Goal: Task Accomplishment & Management: Use online tool/utility

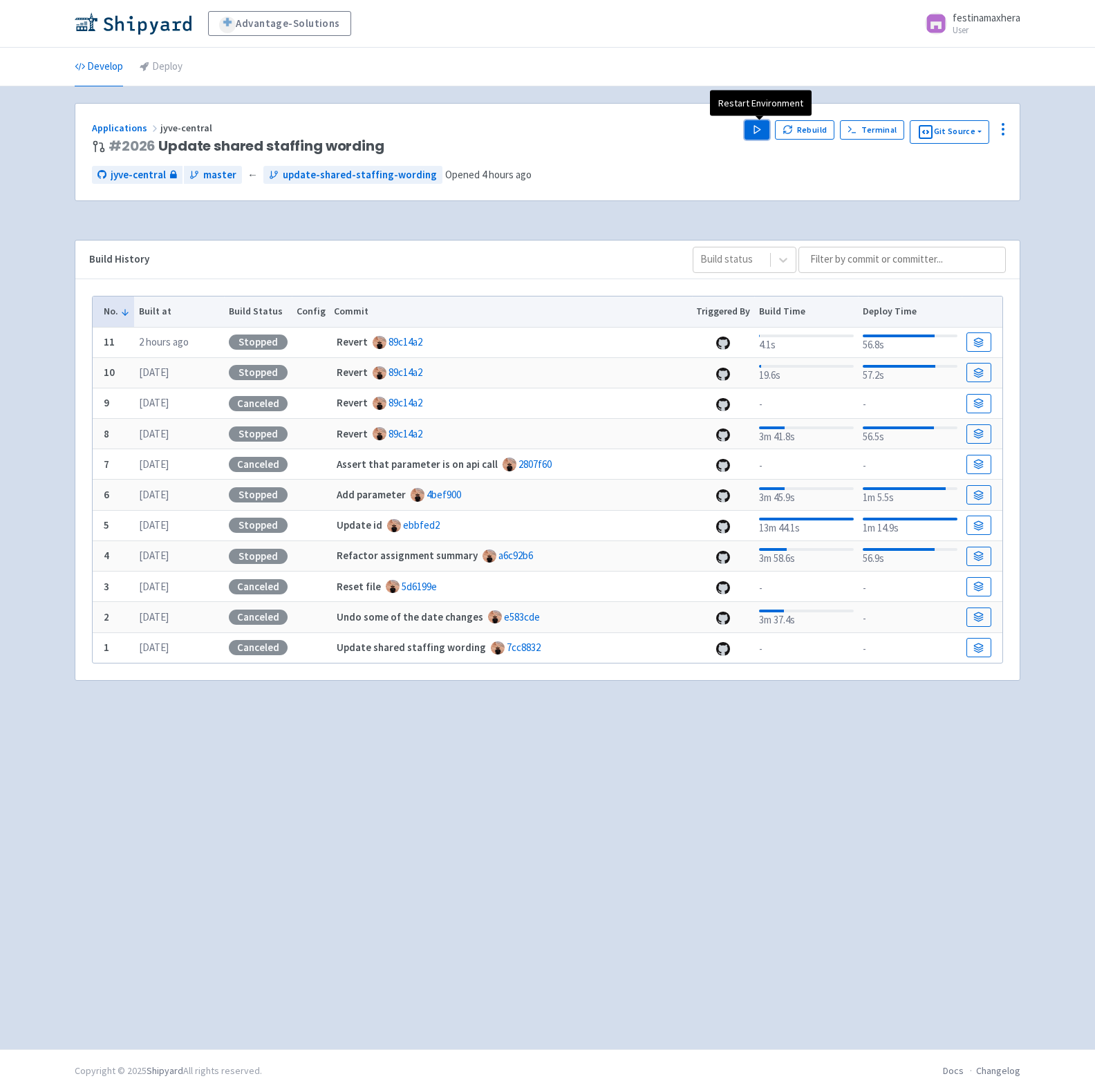
click at [759, 133] on icon "button" at bounding box center [758, 130] width 11 height 11
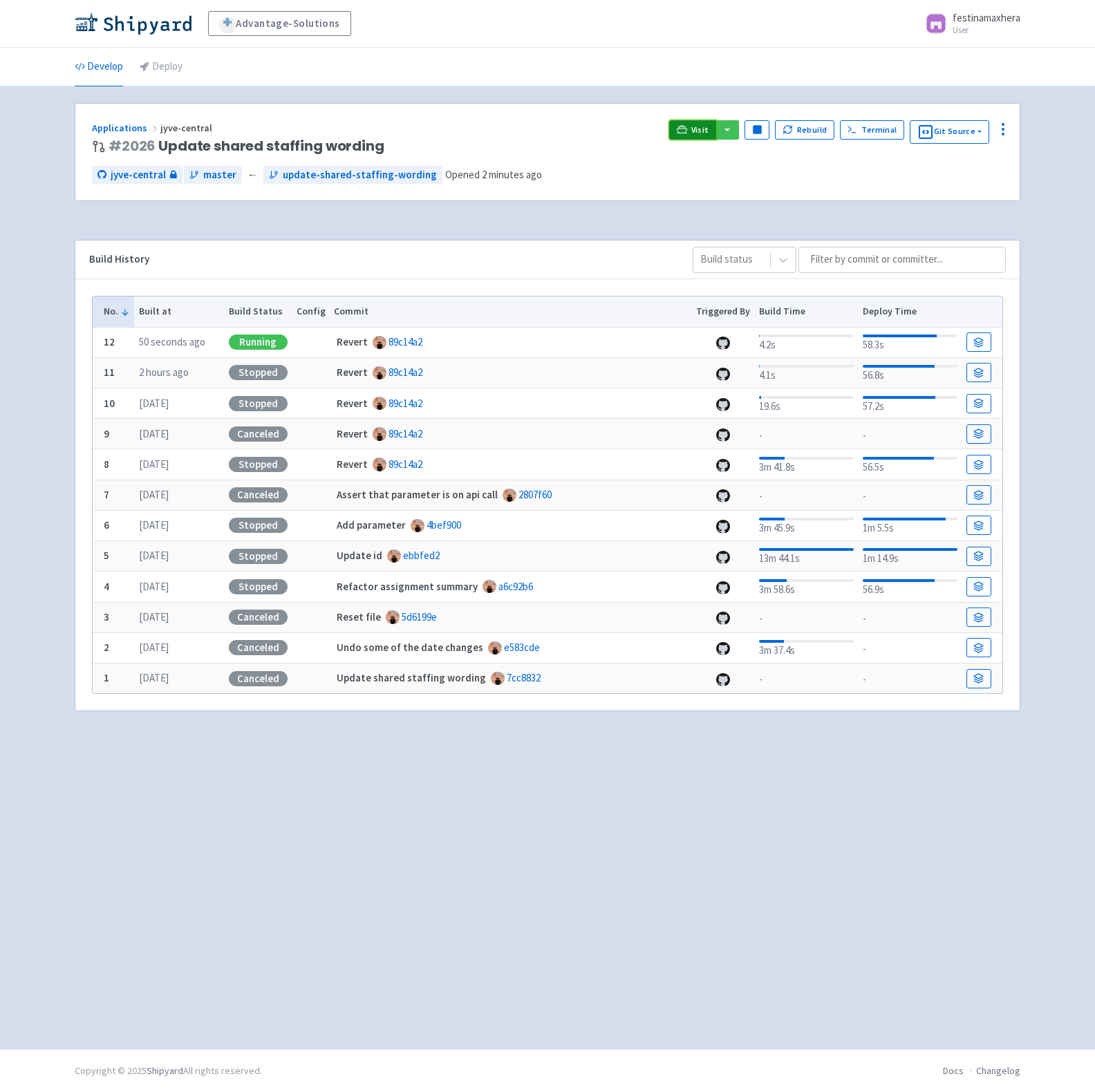
click at [694, 133] on span "Visit" at bounding box center [700, 130] width 18 height 11
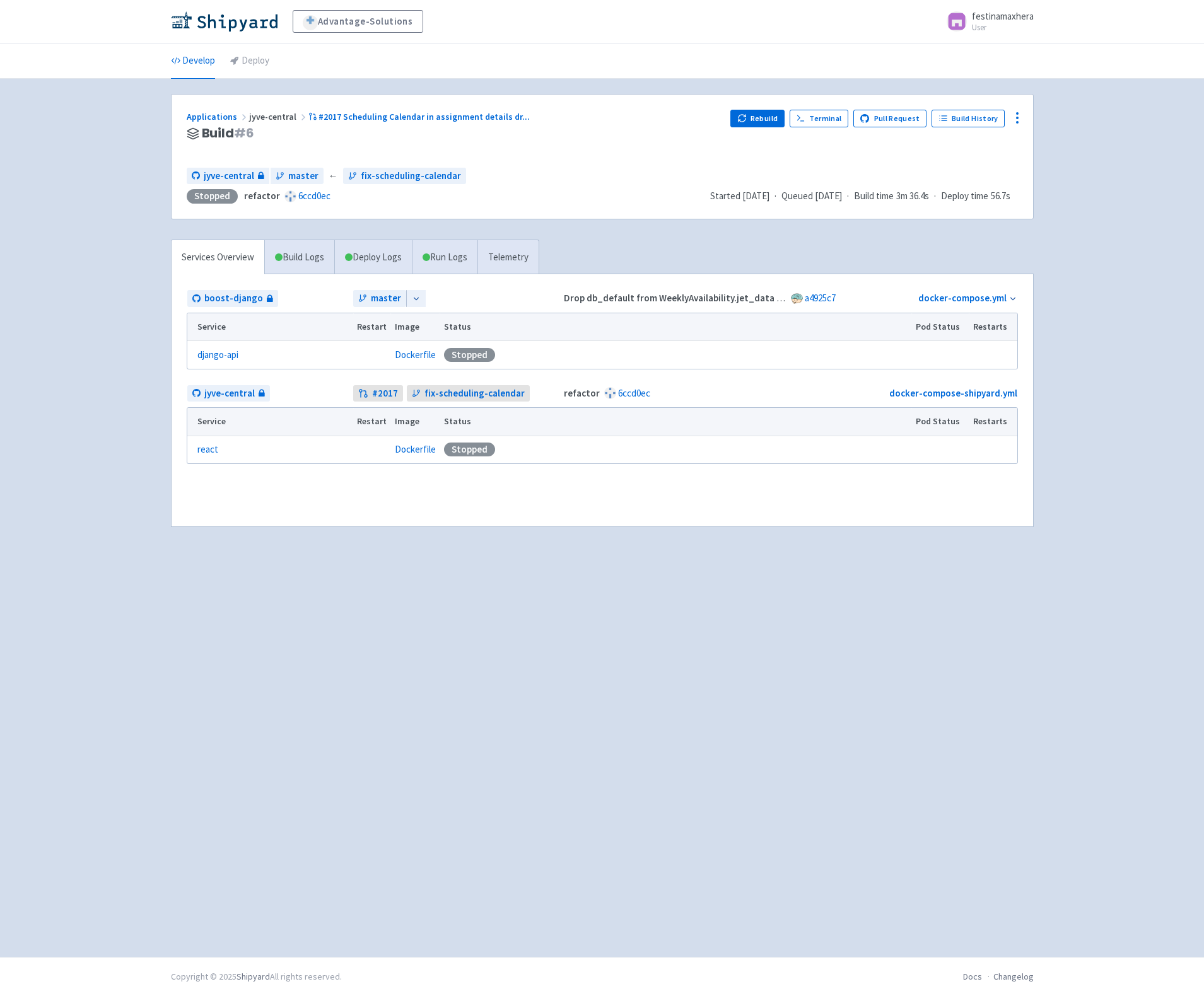
click at [977, 108] on div "Applications jyve-central #2017 Scheduling Calendar in assignment details dr ..…" at bounding box center [602, 156] width 861 height 124
click at [974, 113] on link "Build History" at bounding box center [968, 119] width 73 height 18
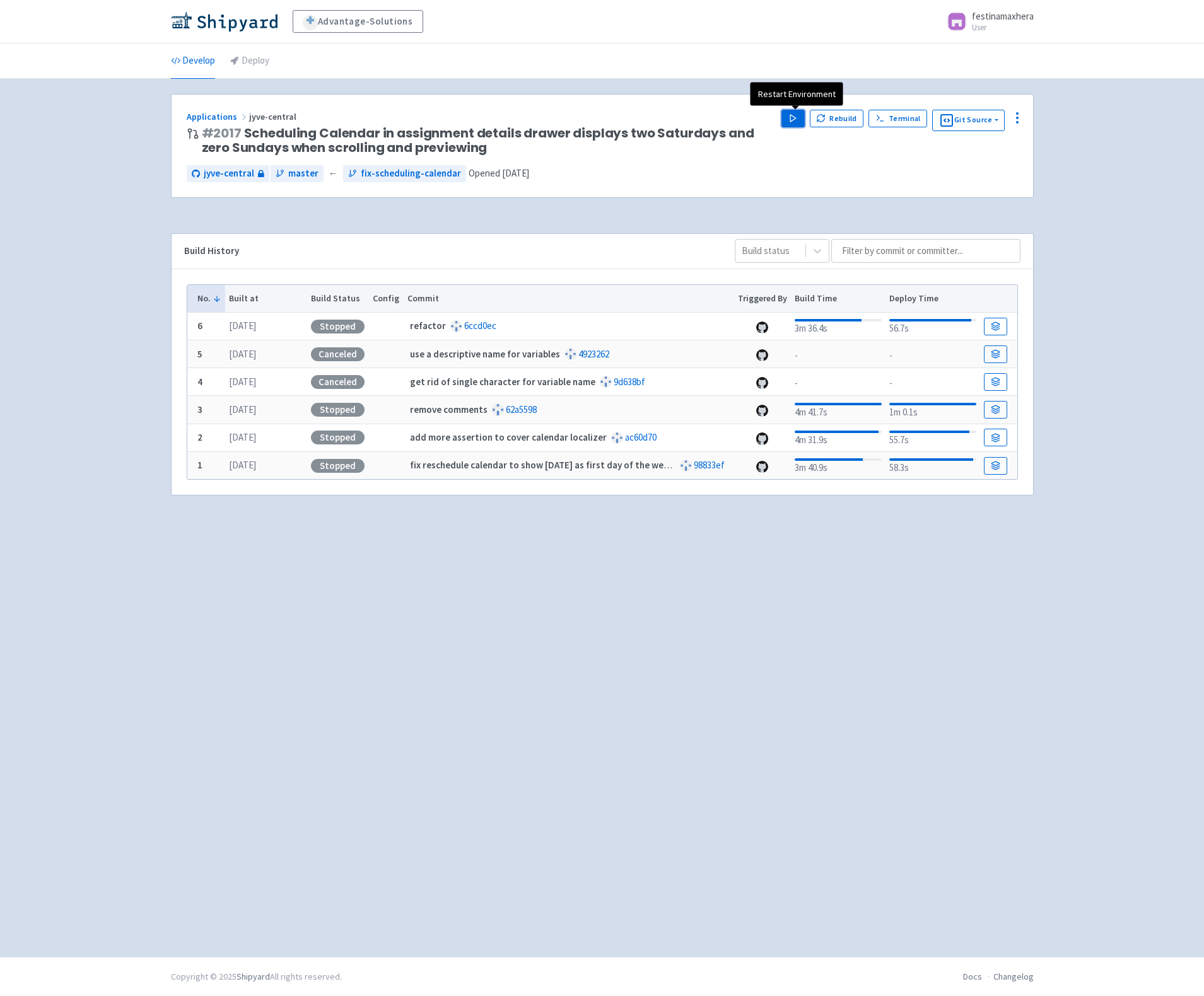
click at [795, 115] on icon "button" at bounding box center [793, 118] width 10 height 10
